Goal: Task Accomplishment & Management: Use online tool/utility

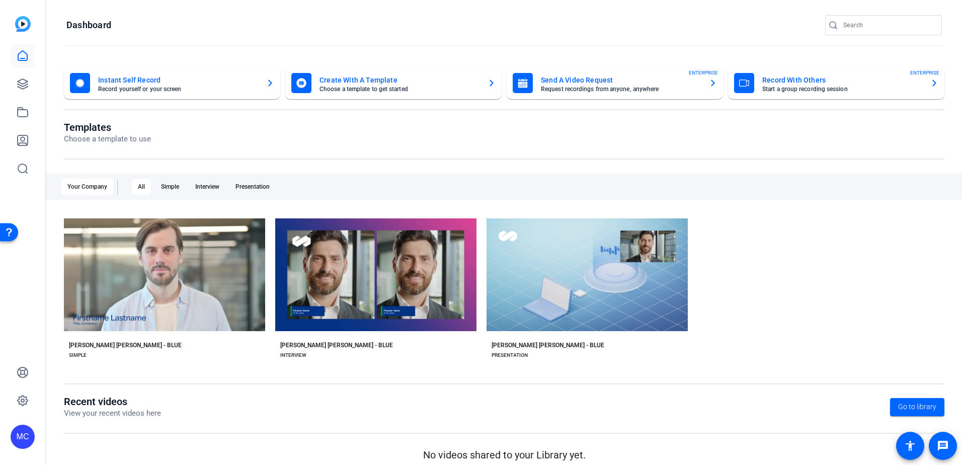
click at [600, 84] on mat-card-title "Send A Video Request" at bounding box center [621, 80] width 160 height 12
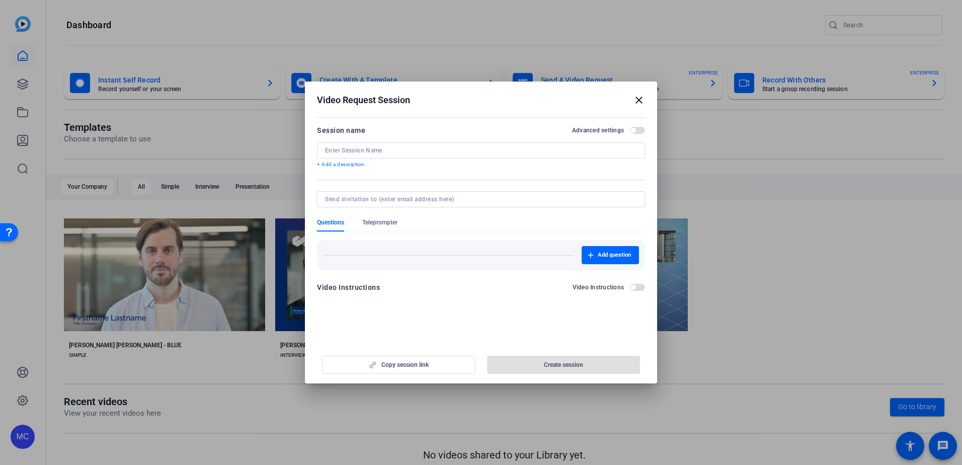
click at [475, 155] on div at bounding box center [481, 150] width 312 height 16
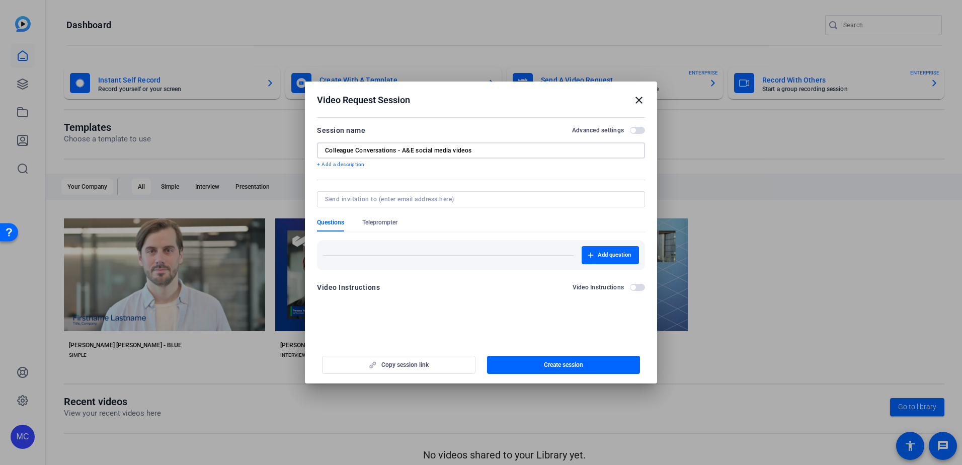
type input "Colleague Conversations - A&E social media videos"
click at [0, 0] on icon "button" at bounding box center [0, 0] width 0 height 0
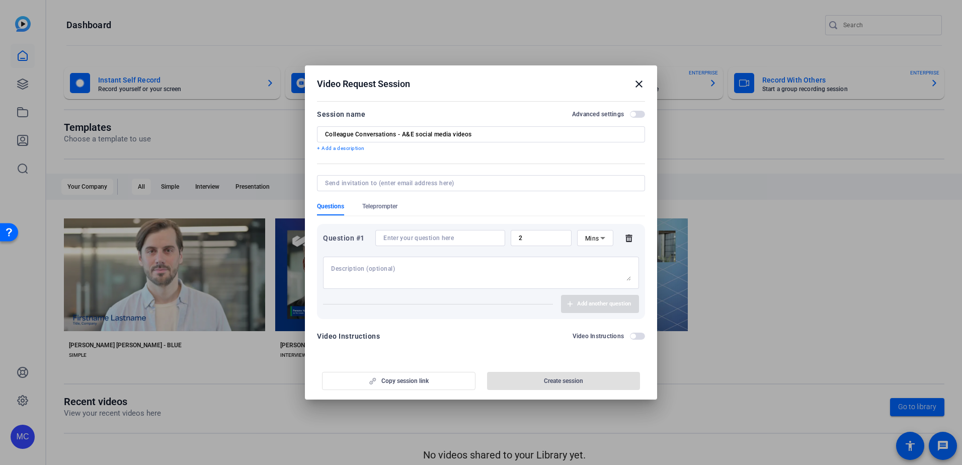
click at [420, 234] on input at bounding box center [441, 238] width 114 height 8
paste input "What’s the word on the street about what brokers and their clients are facing i…"
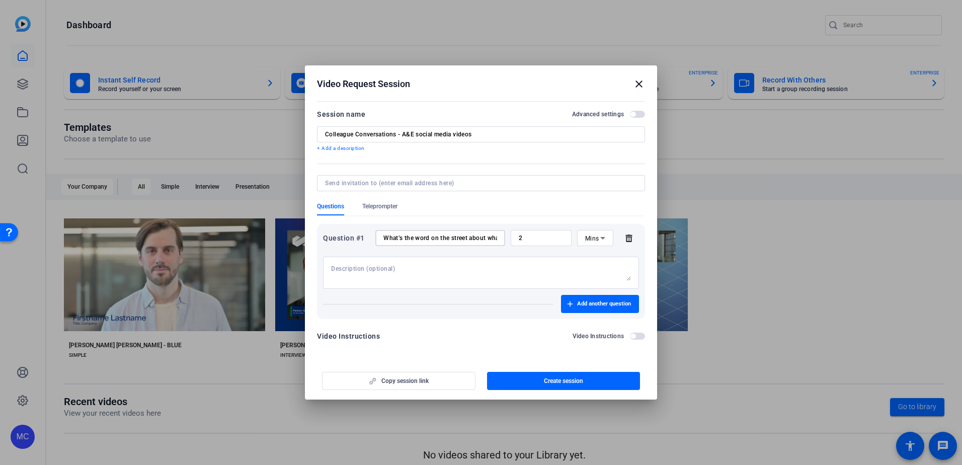
scroll to position [0, 222]
type input "What’s the word on the street about what brokers and their clients are facing i…"
click at [0, 0] on span "button" at bounding box center [0, 0] width 0 height 0
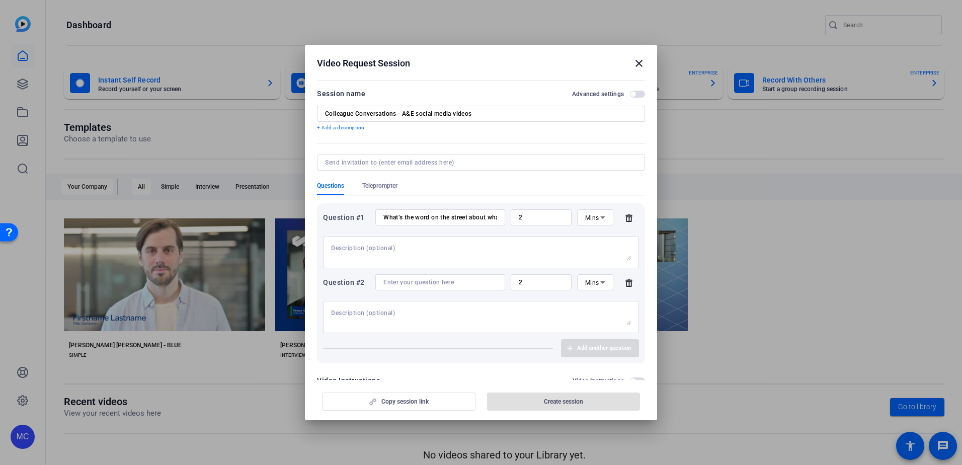
click at [417, 282] on input at bounding box center [441, 282] width 114 height 8
paste input "What do you say to clients who are only focused on price? How can [PERSON_NAME]…"
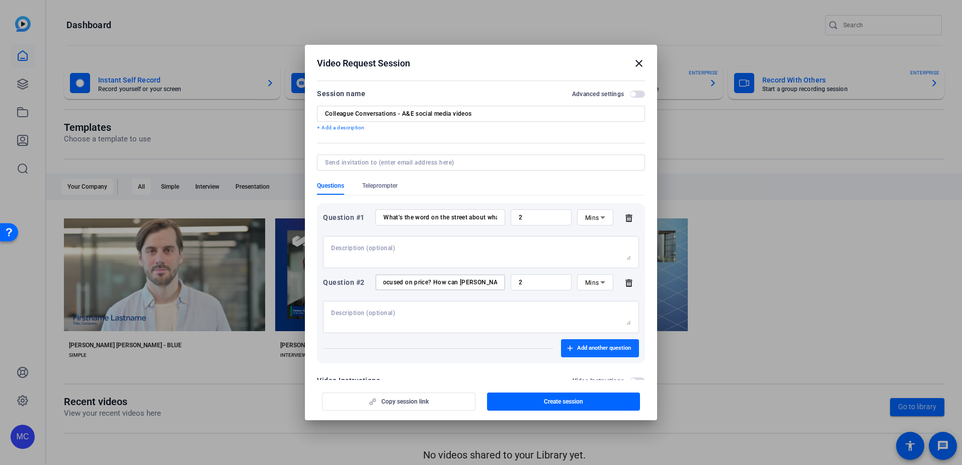
type input "What do you say to clients who are only focused on price? How can [PERSON_NAME]…"
click at [606, 349] on span "Add another question" at bounding box center [604, 348] width 54 height 8
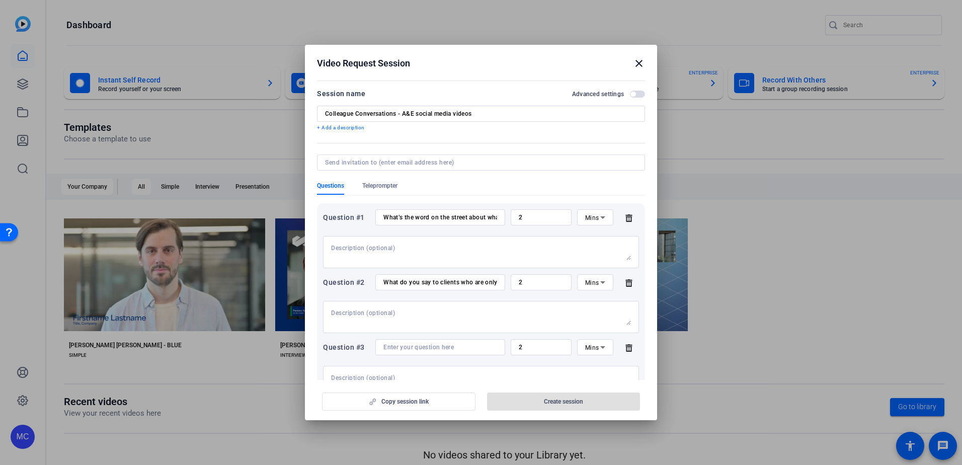
click at [431, 349] on input at bounding box center [441, 347] width 114 height 8
paste input "Given the shifting market conditions, how can [PERSON_NAME] help?"
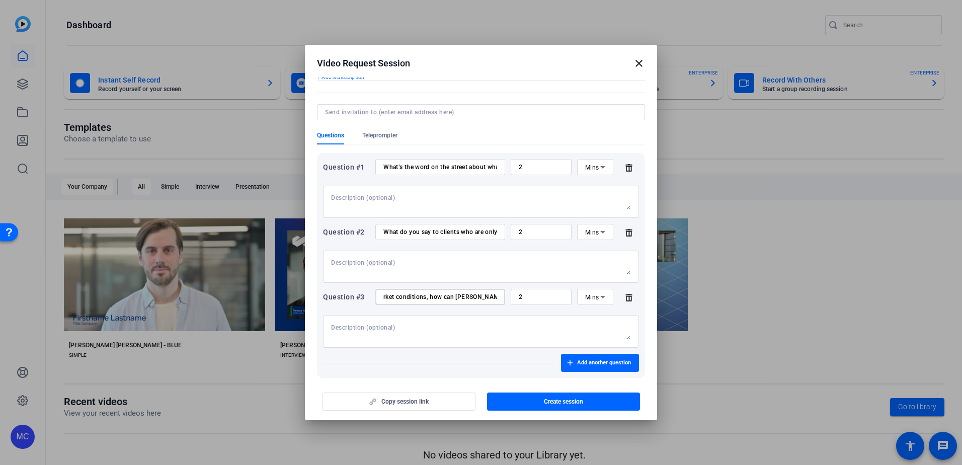
scroll to position [89, 0]
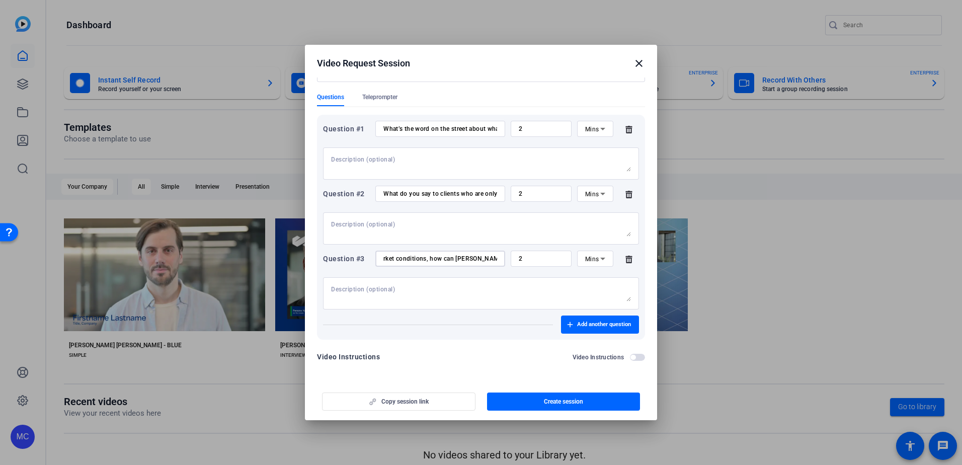
type input "Given the shifting market conditions, how can [PERSON_NAME] help?"
click at [631, 355] on span "button" at bounding box center [633, 357] width 5 height 5
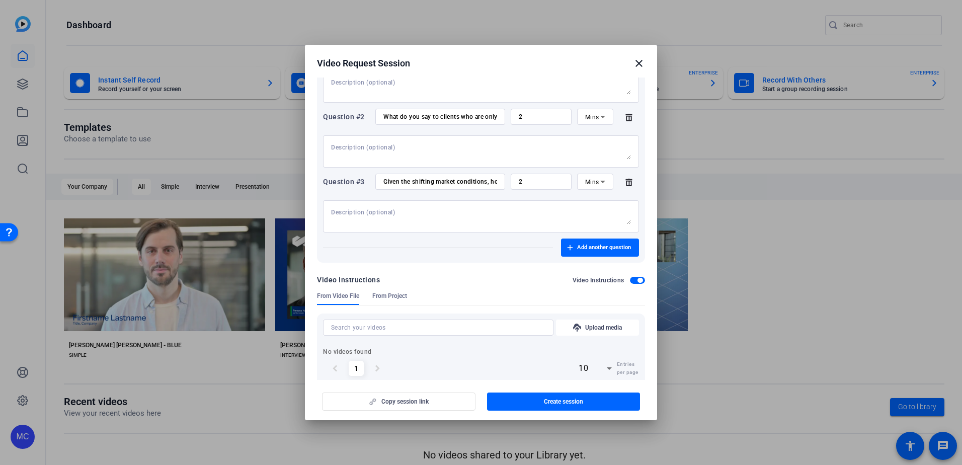
scroll to position [184, 0]
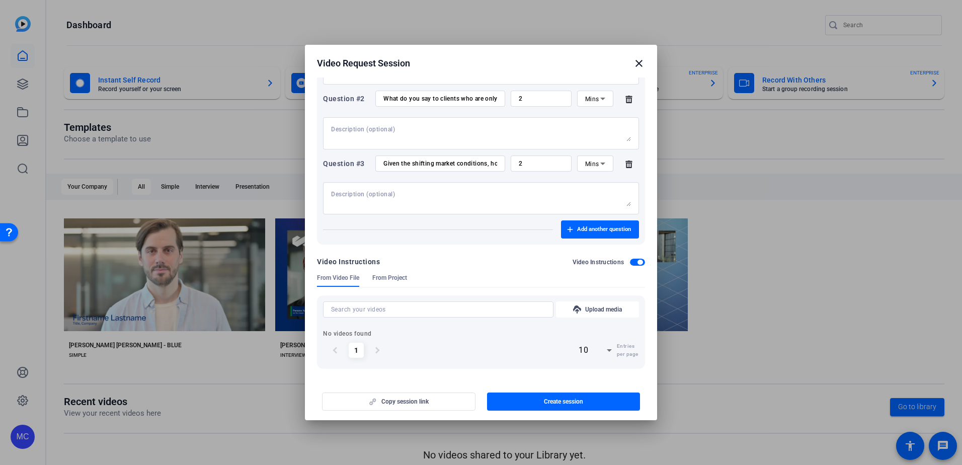
click at [433, 402] on div "Copy session link Create session" at bounding box center [481, 398] width 328 height 26
click at [550, 402] on span "Create session" at bounding box center [563, 402] width 39 height 8
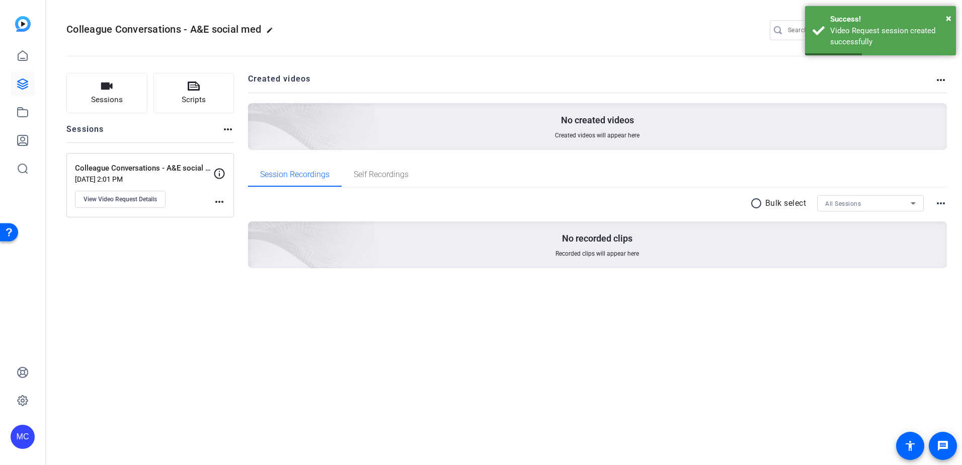
click at [165, 171] on p "Colleague Conversations - A&E social media videos" at bounding box center [144, 169] width 138 height 12
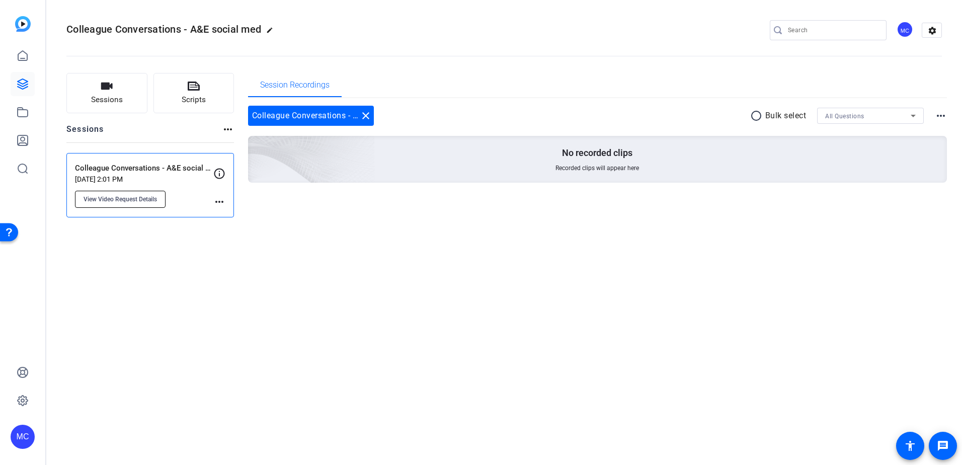
click at [151, 200] on span "View Video Request Details" at bounding box center [120, 199] width 73 height 8
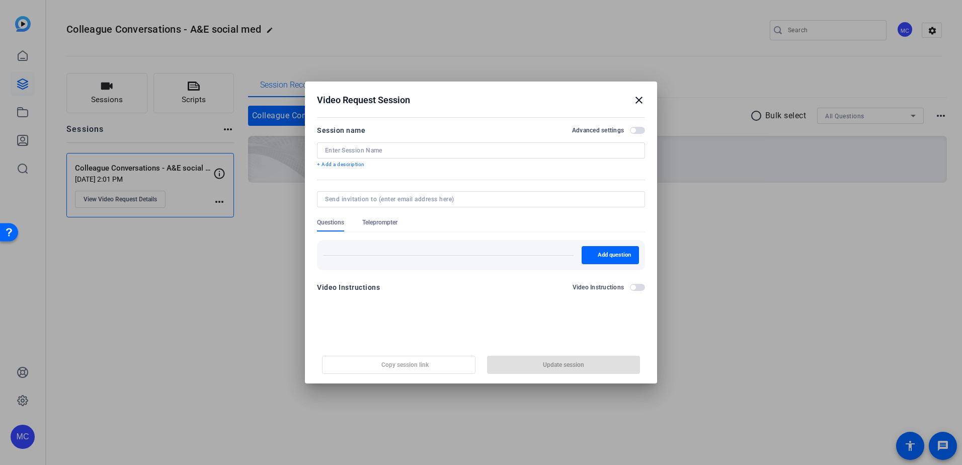
type input "Colleague Conversations - A&E social media videos"
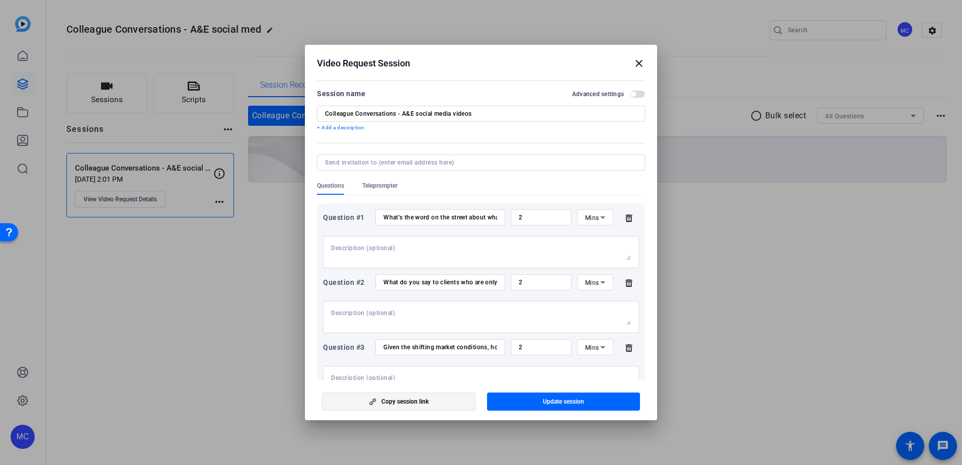
click at [415, 403] on span "Copy session link" at bounding box center [405, 402] width 47 height 8
